Goal: Task Accomplishment & Management: Manage account settings

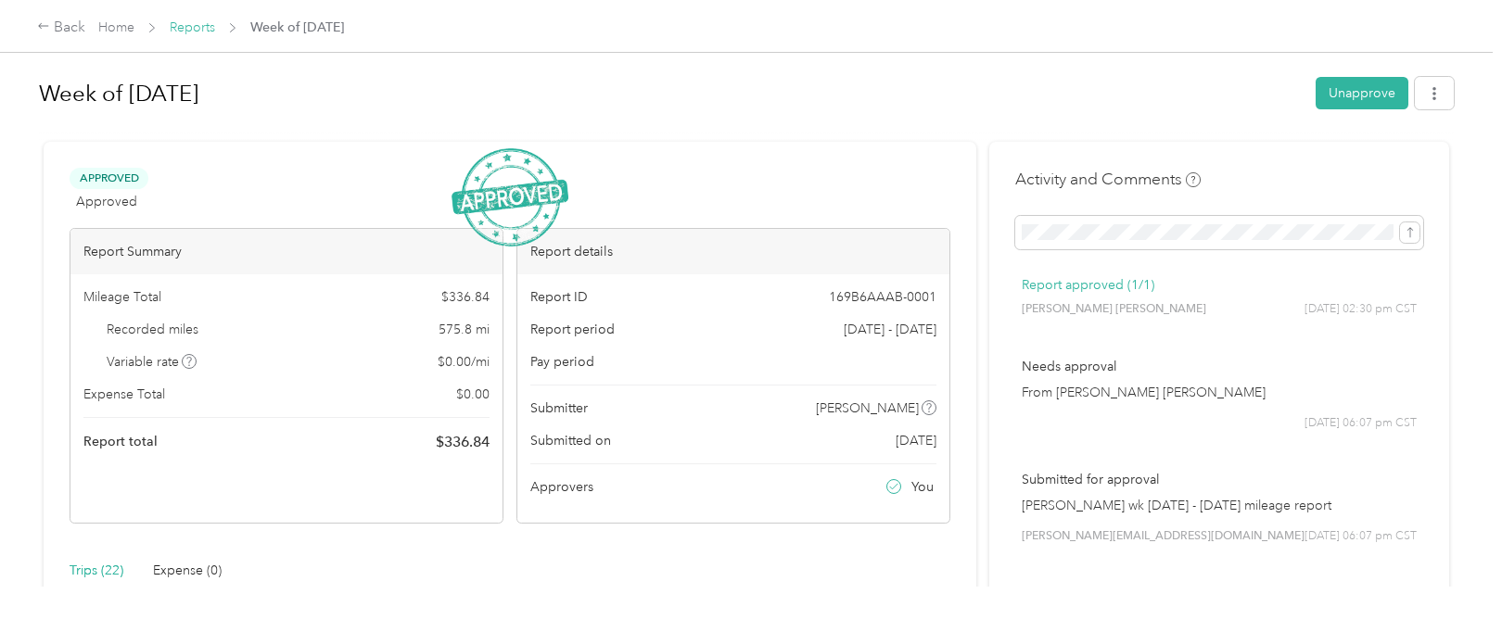
click at [204, 21] on link "Reports" at bounding box center [192, 27] width 45 height 16
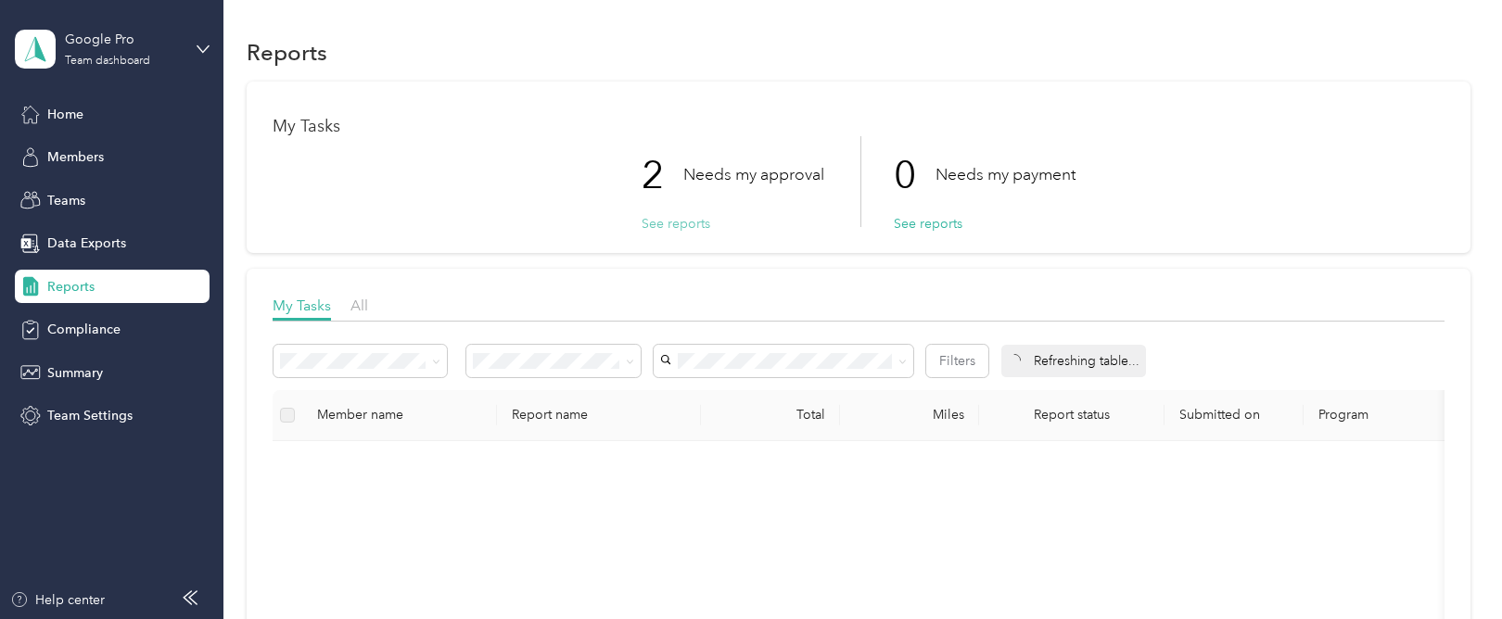
click at [706, 228] on button "See reports" at bounding box center [676, 223] width 69 height 19
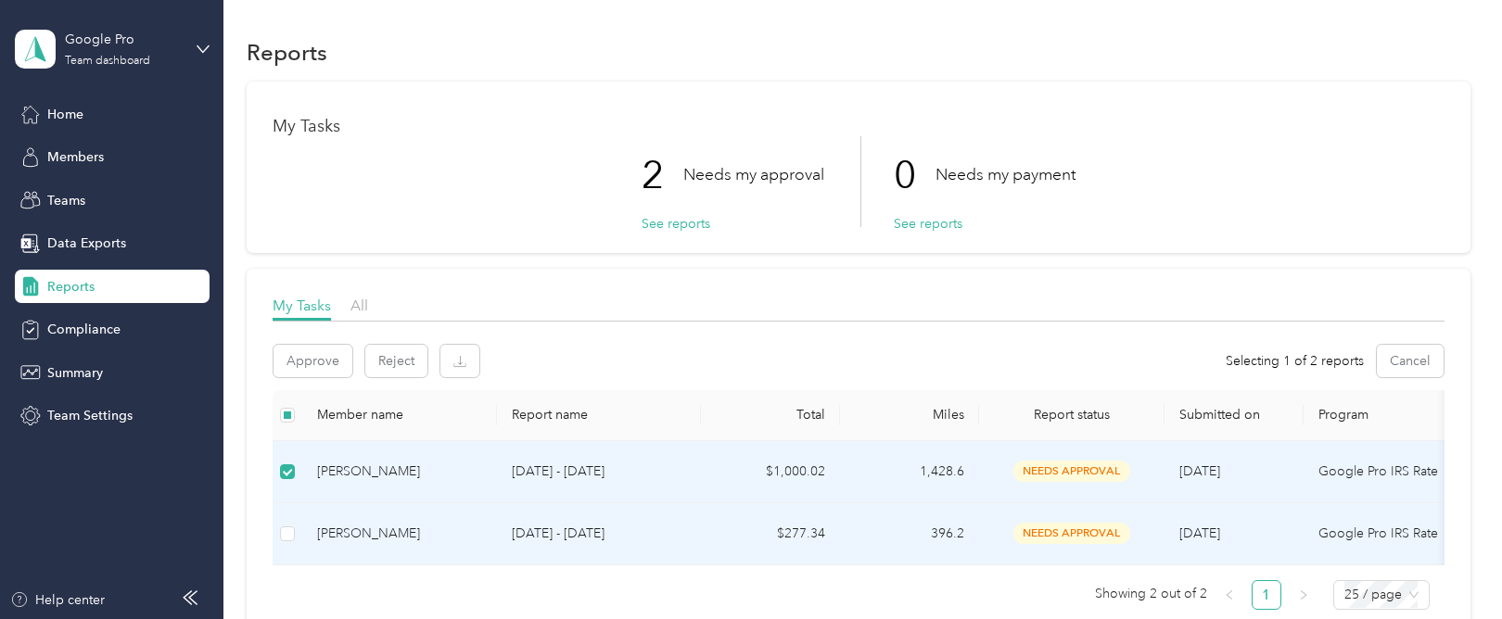
click at [295, 537] on td at bounding box center [288, 535] width 30 height 62
click at [300, 369] on button "Approve" at bounding box center [313, 361] width 79 height 32
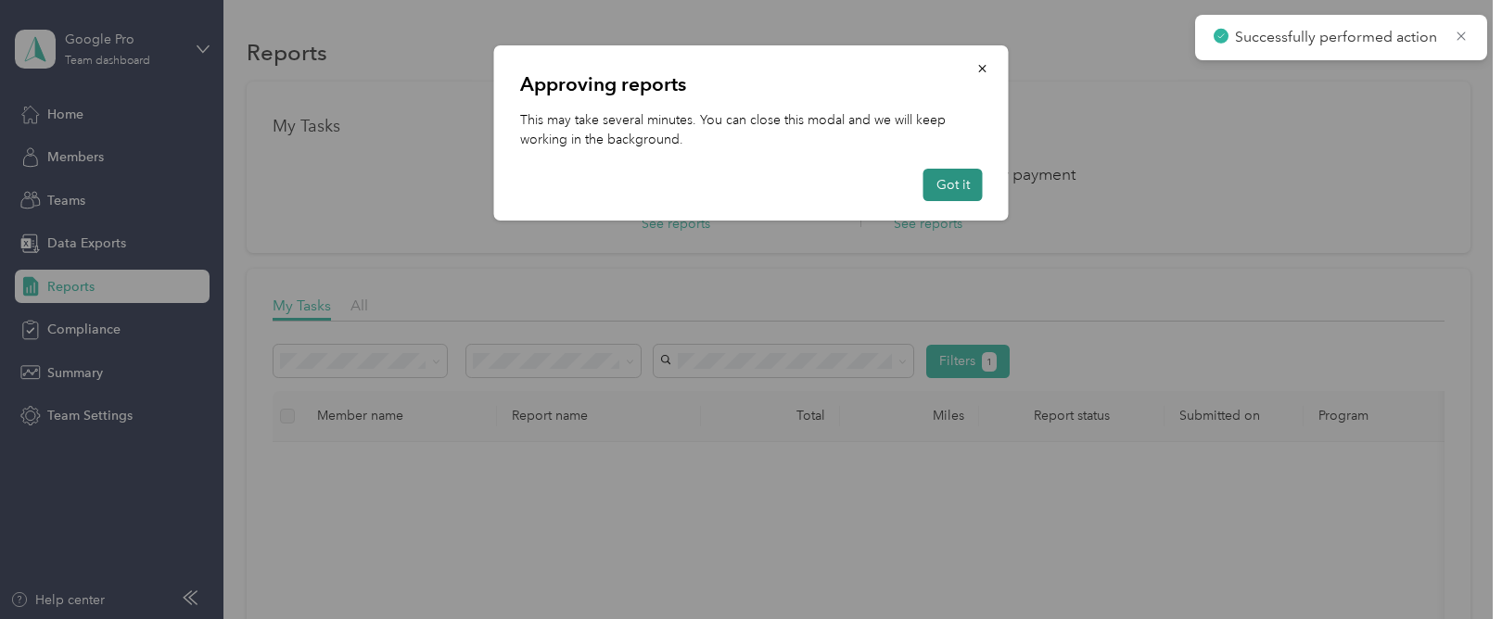
click at [946, 180] on button "Got it" at bounding box center [953, 185] width 59 height 32
